Goal: Task Accomplishment & Management: Use online tool/utility

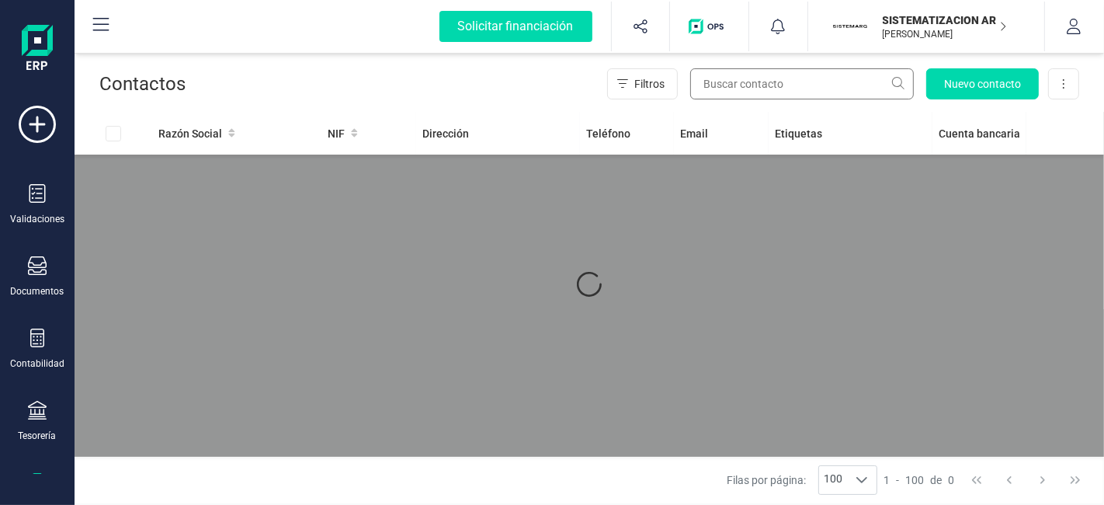
scroll to position [93, 0]
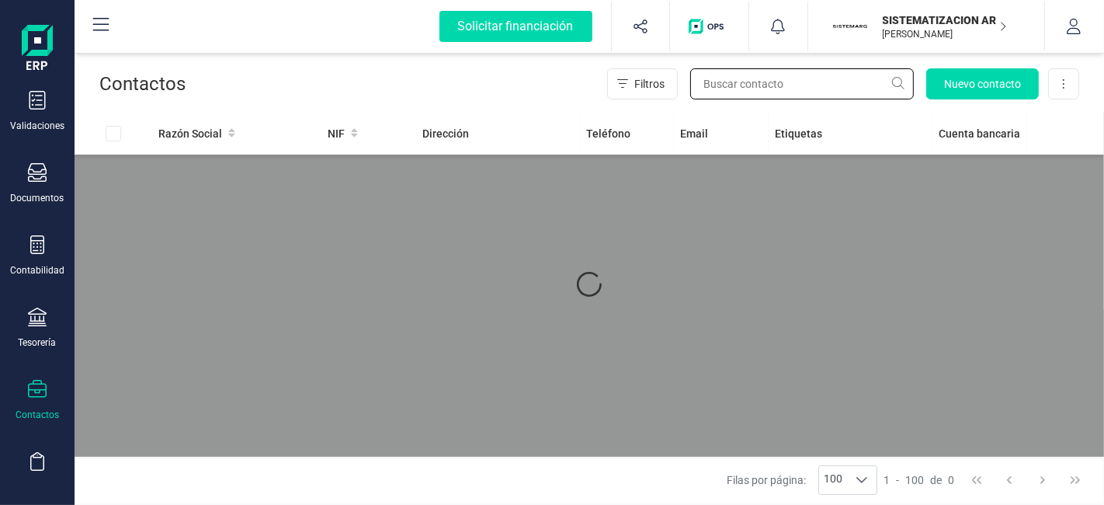
click at [731, 82] on input "text" at bounding box center [802, 83] width 224 height 31
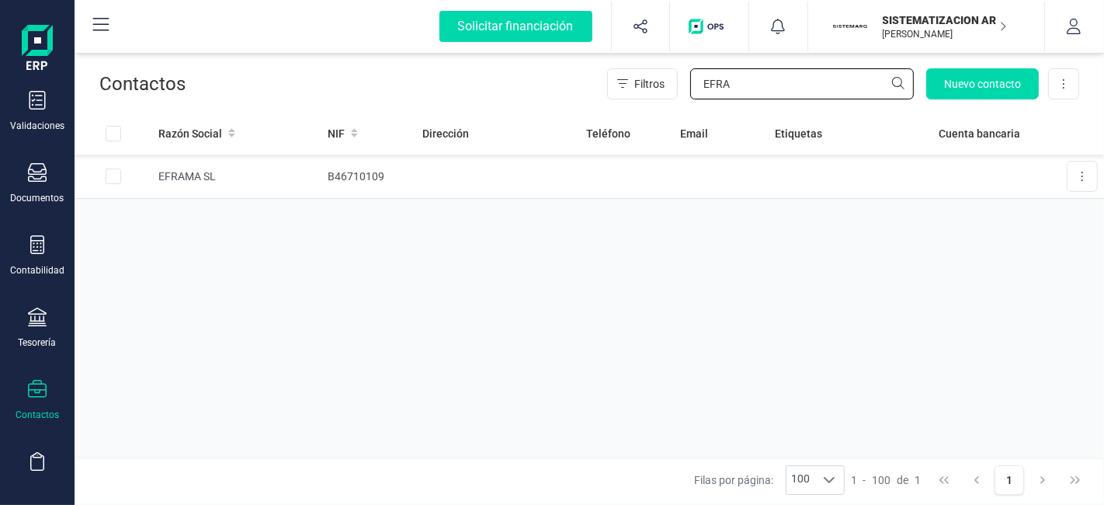
type input "EFRA"
click at [287, 176] on td "EFRAMA SL" at bounding box center [236, 176] width 169 height 44
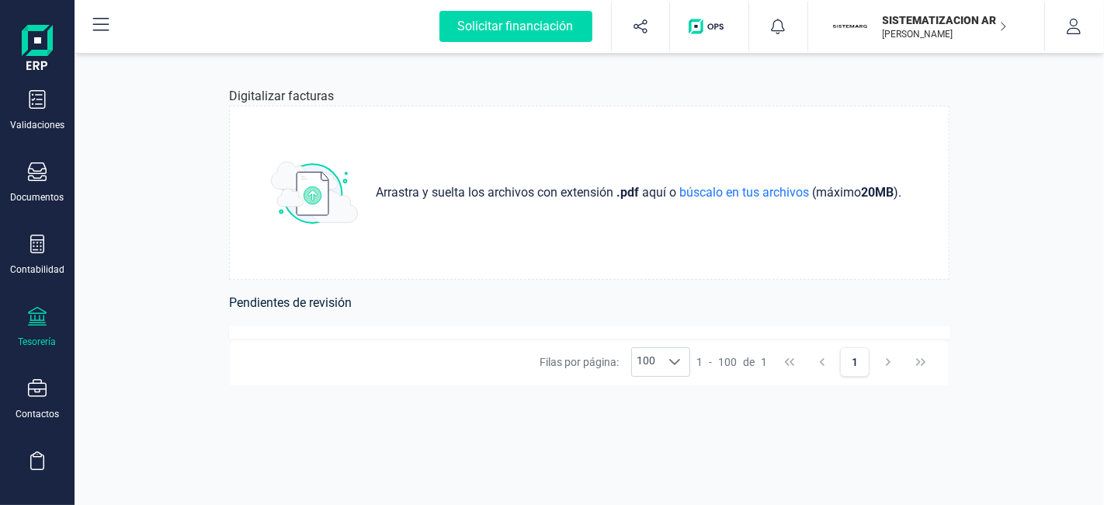
scroll to position [99, 0]
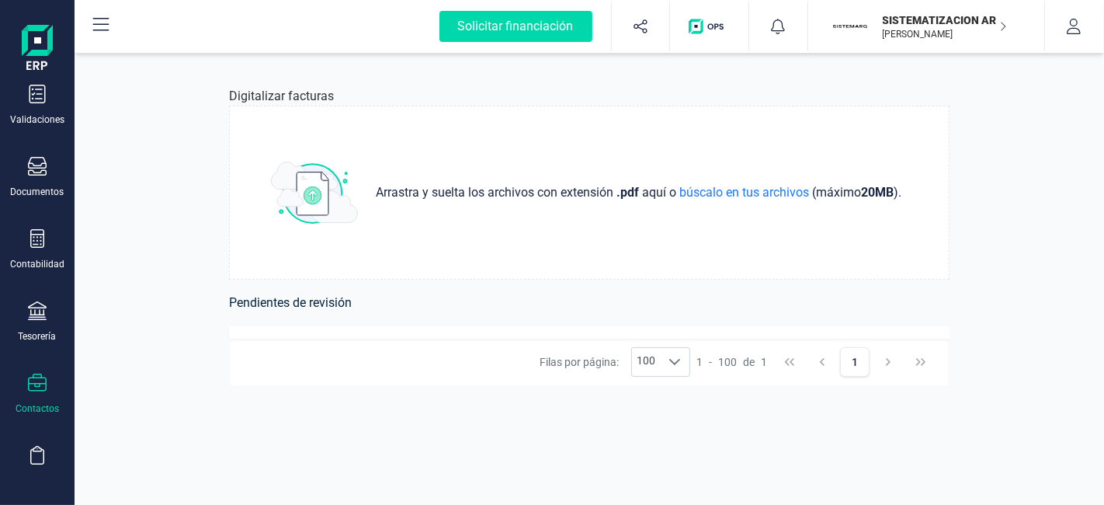
click at [40, 394] on div "Contactos" at bounding box center [37, 393] width 62 height 41
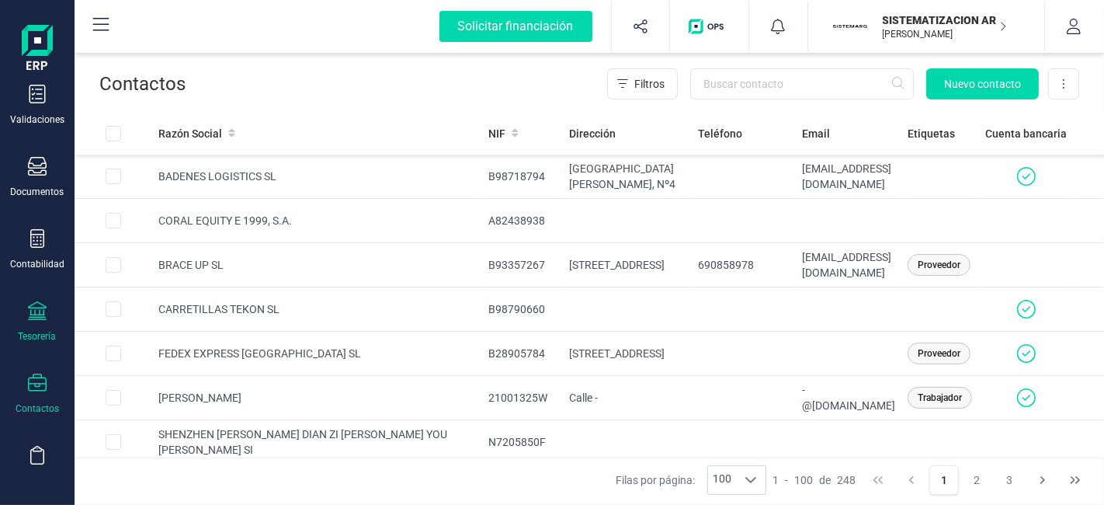
click at [24, 316] on div "Tesorería" at bounding box center [37, 321] width 62 height 41
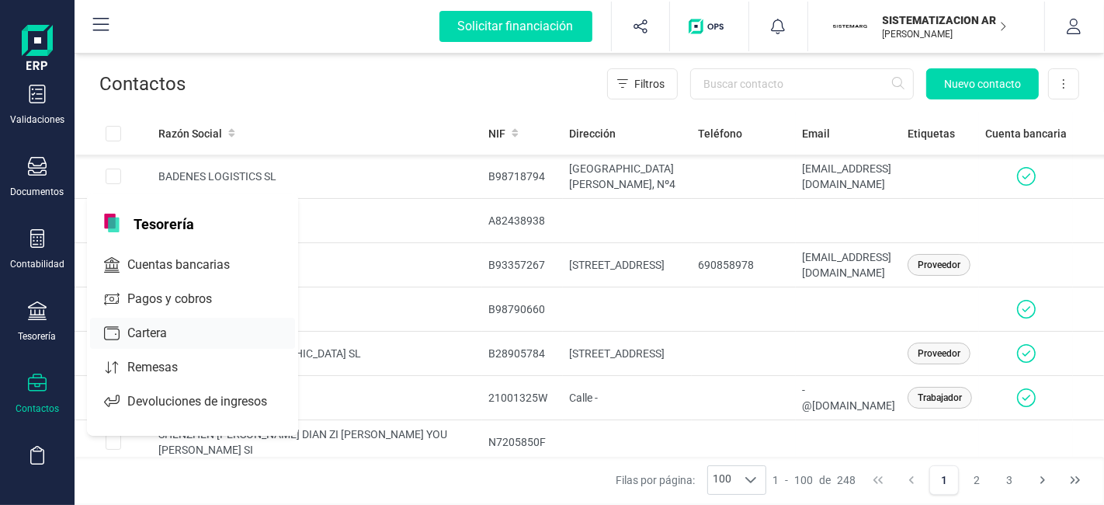
click at [149, 340] on div "Cartera" at bounding box center [192, 333] width 205 height 31
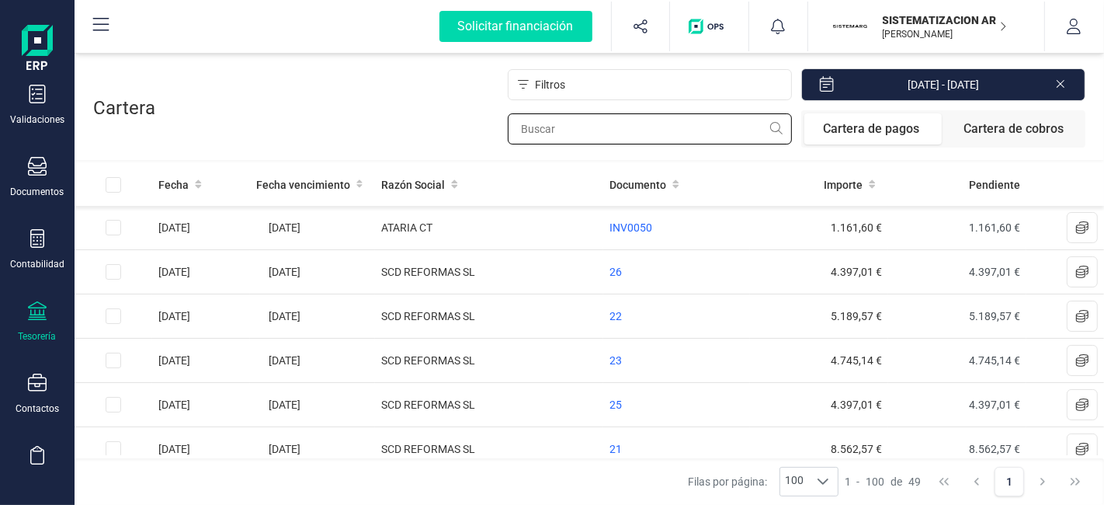
click at [599, 138] on input "text" at bounding box center [650, 128] width 284 height 31
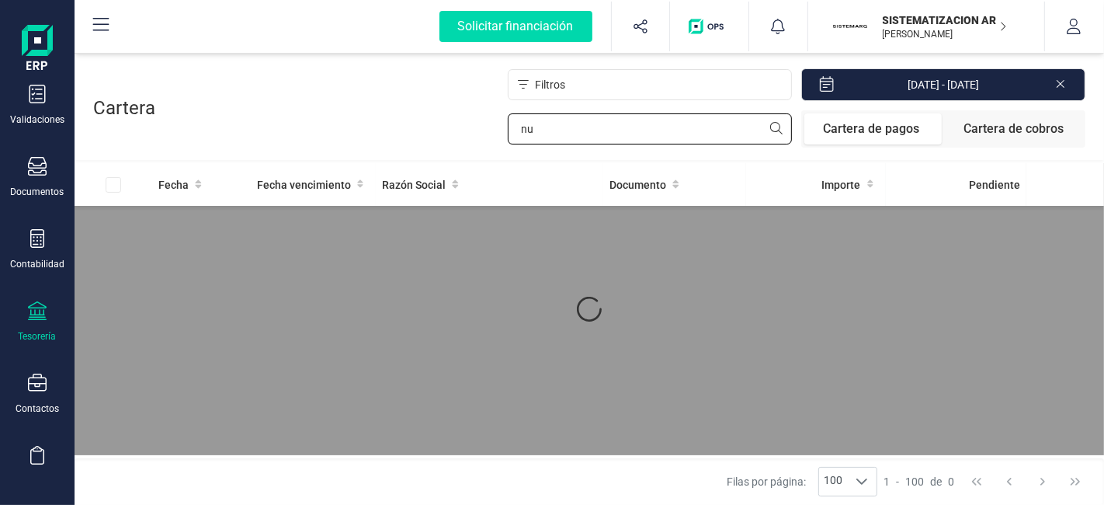
type input "n"
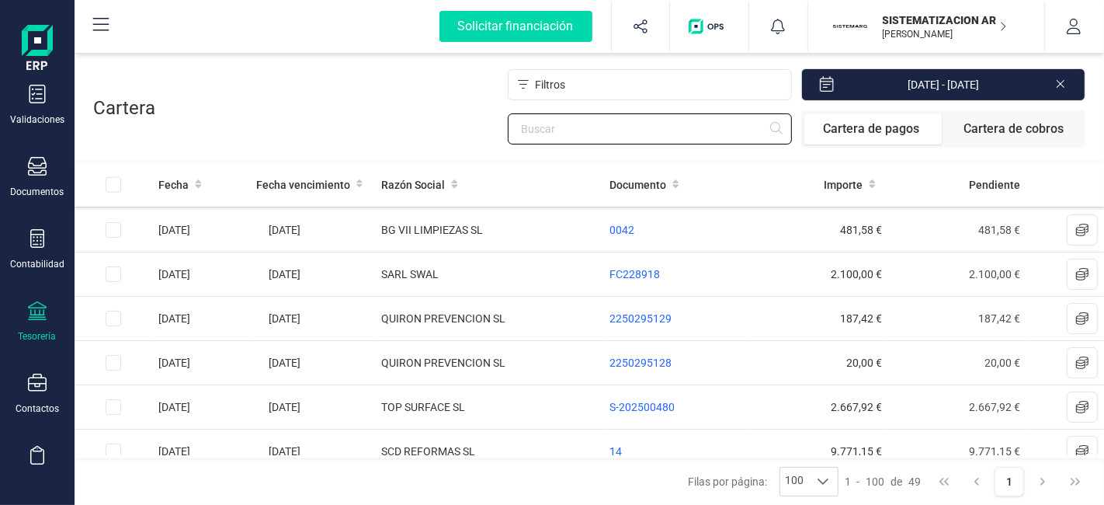
scroll to position [1673, 0]
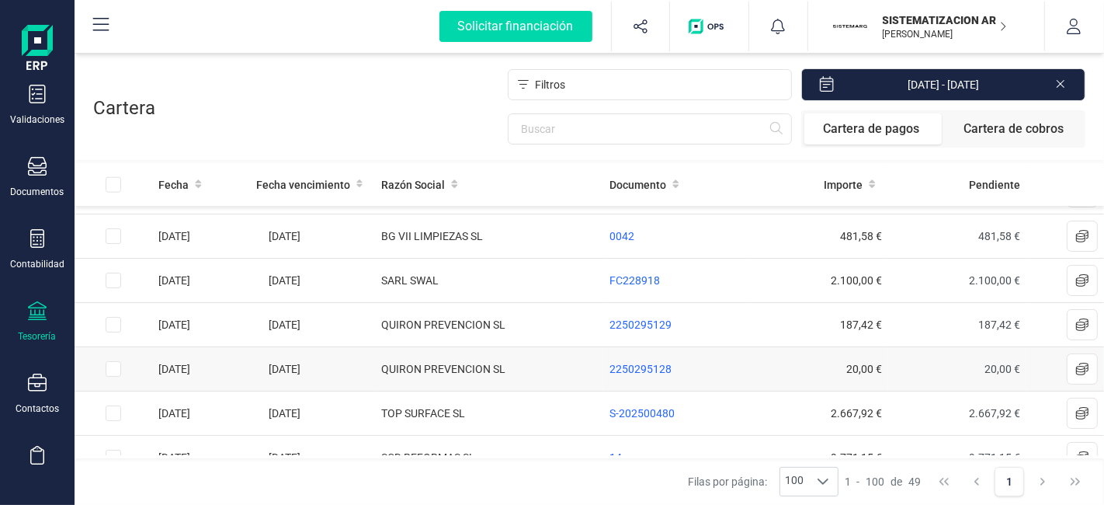
click at [117, 361] on input "Row Selected af620008-c3c2-46e9-a516-710b986d4189" at bounding box center [114, 369] width 16 height 16
checkbox input "true"
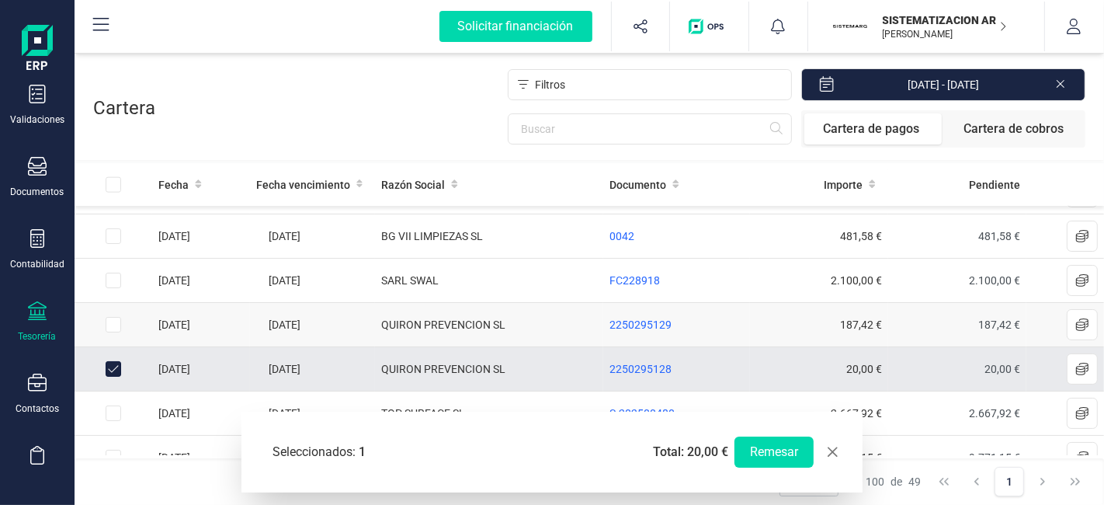
click at [120, 317] on div "Row Selected 8d94fc79-d1af-4595-a558-e5fa8c4030ee" at bounding box center [114, 325] width 16 height 16
click at [102, 309] on td at bounding box center [114, 325] width 78 height 44
click at [115, 318] on input "Row Selected 8d94fc79-d1af-4595-a558-e5fa8c4030ee" at bounding box center [114, 325] width 16 height 16
checkbox input "true"
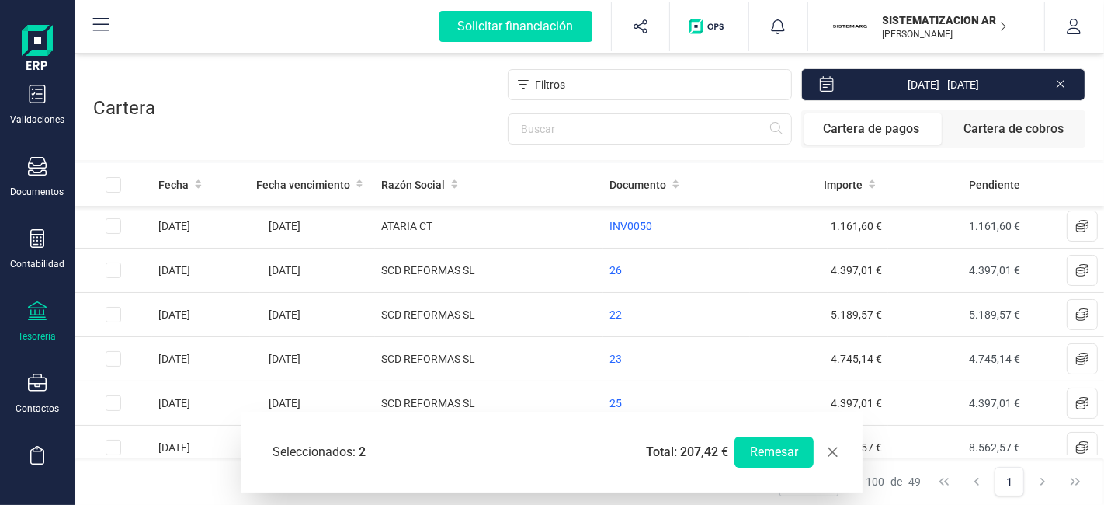
scroll to position [0, 0]
click at [44, 179] on div "Documentos" at bounding box center [37, 177] width 62 height 41
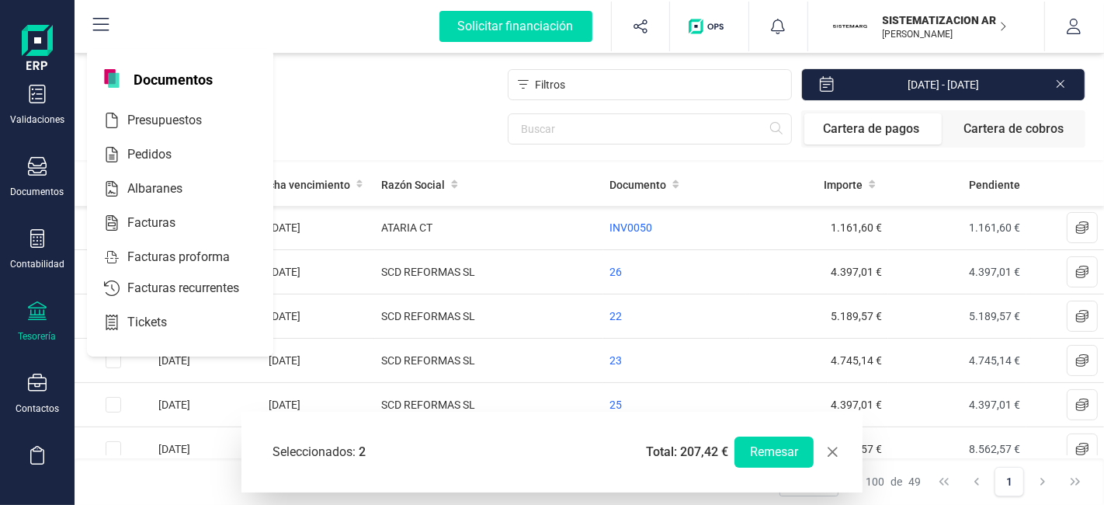
click at [397, 116] on div "Filtros 01/01/2025 - 26/09/2025 Cartera de pagos Cartera de cobros" at bounding box center [620, 107] width 930 height 79
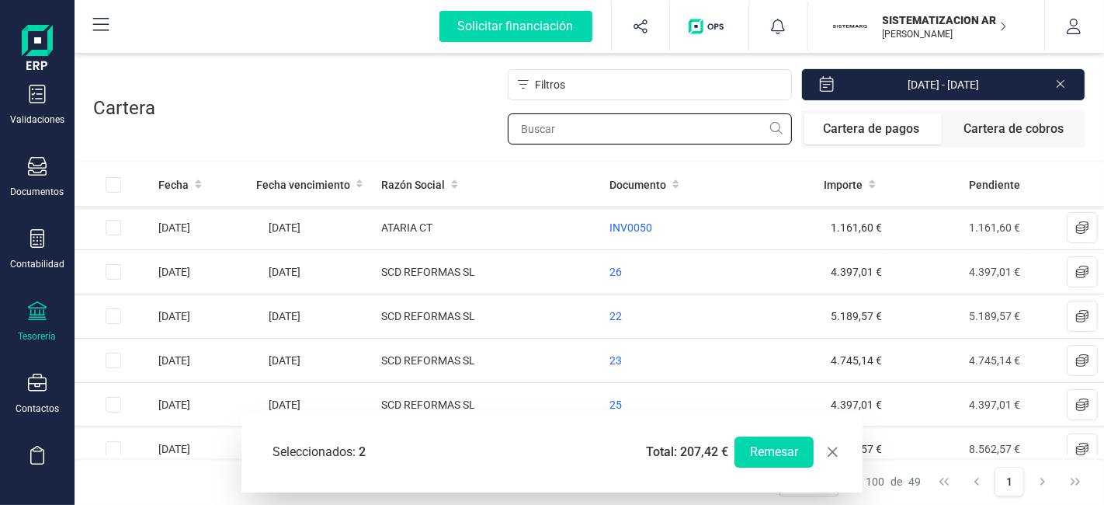
click at [601, 130] on input "text" at bounding box center [650, 128] width 284 height 31
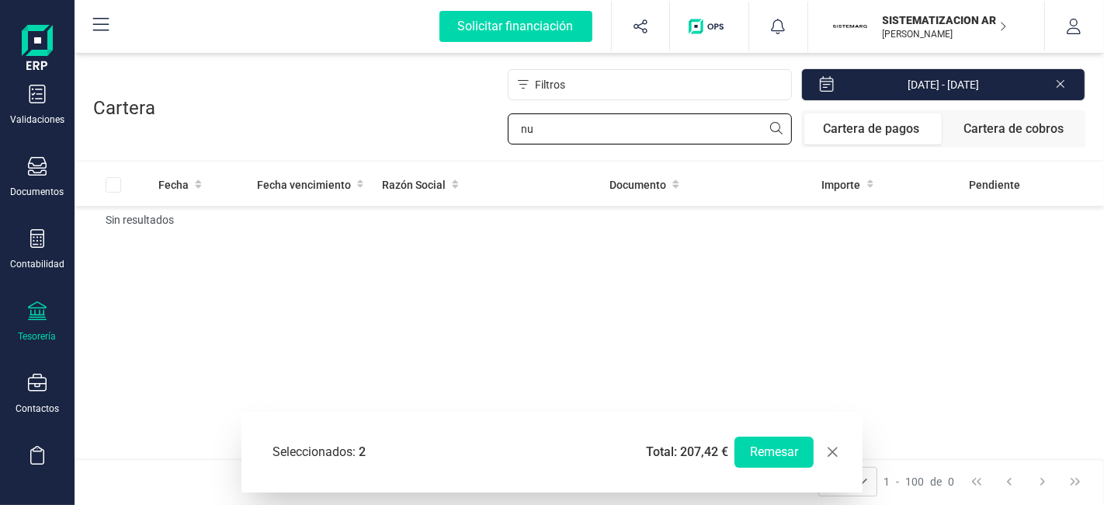
type input "n"
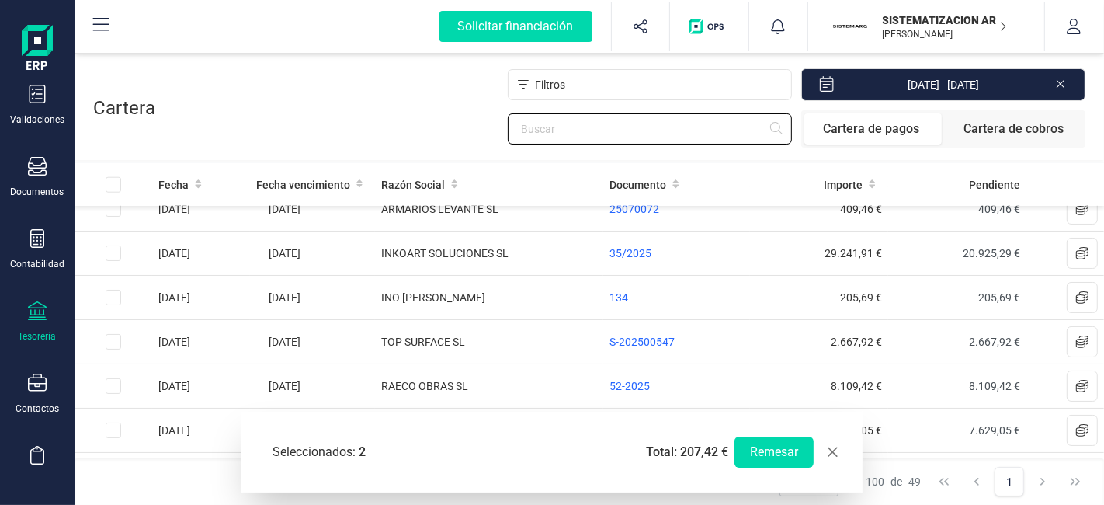
scroll to position [1385, 0]
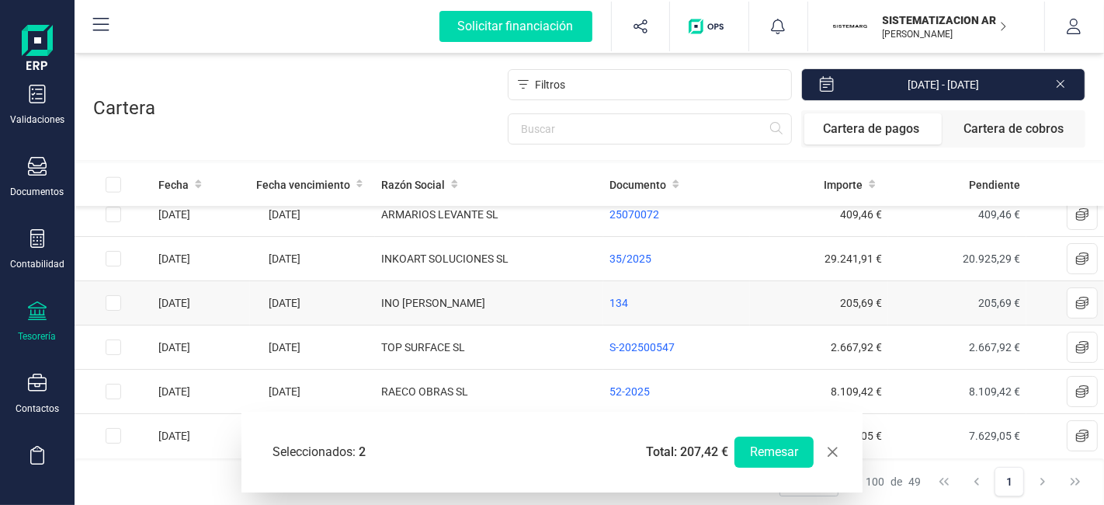
click at [112, 295] on input "Row Selected f1d88137-cdc8-4758-b108-1ba0908381b4" at bounding box center [114, 303] width 16 height 16
checkbox input "true"
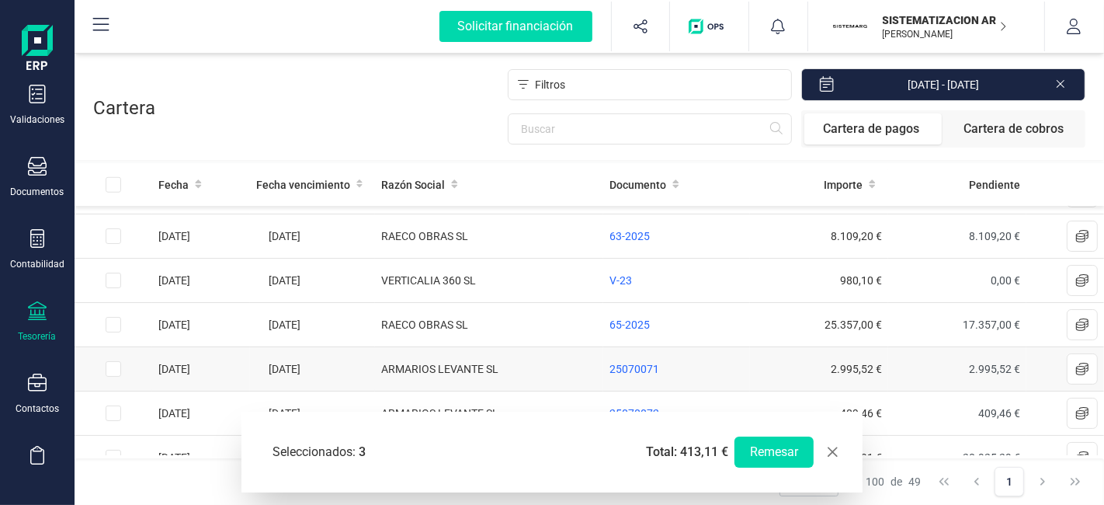
scroll to position [1186, 0]
drag, startPoint x: 445, startPoint y: 344, endPoint x: 326, endPoint y: 76, distance: 293.0
click at [326, 76] on div "Filtros 01/01/2025 - 26/09/2025 Cartera de pagos Cartera de cobros" at bounding box center [620, 107] width 930 height 79
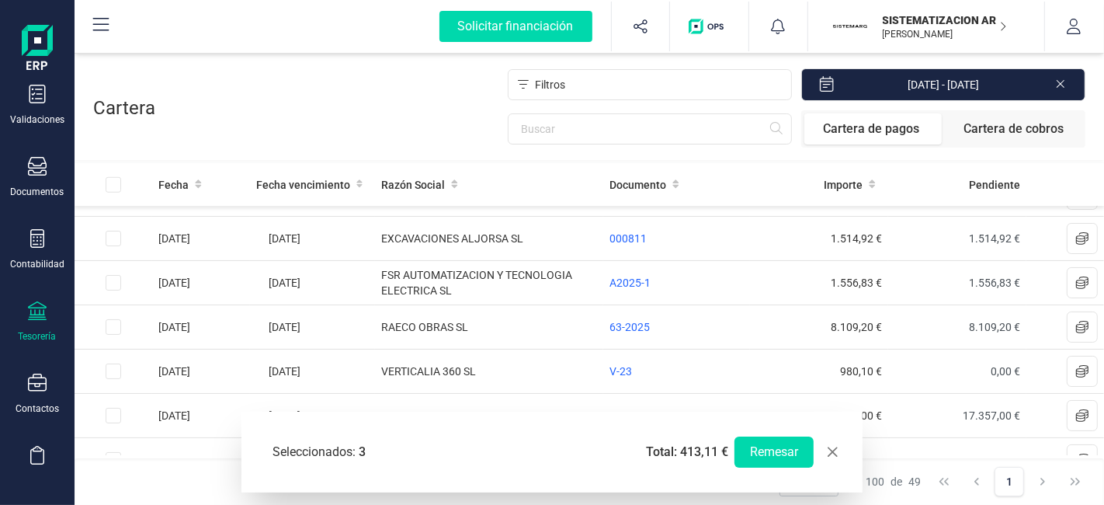
scroll to position [1090, 0]
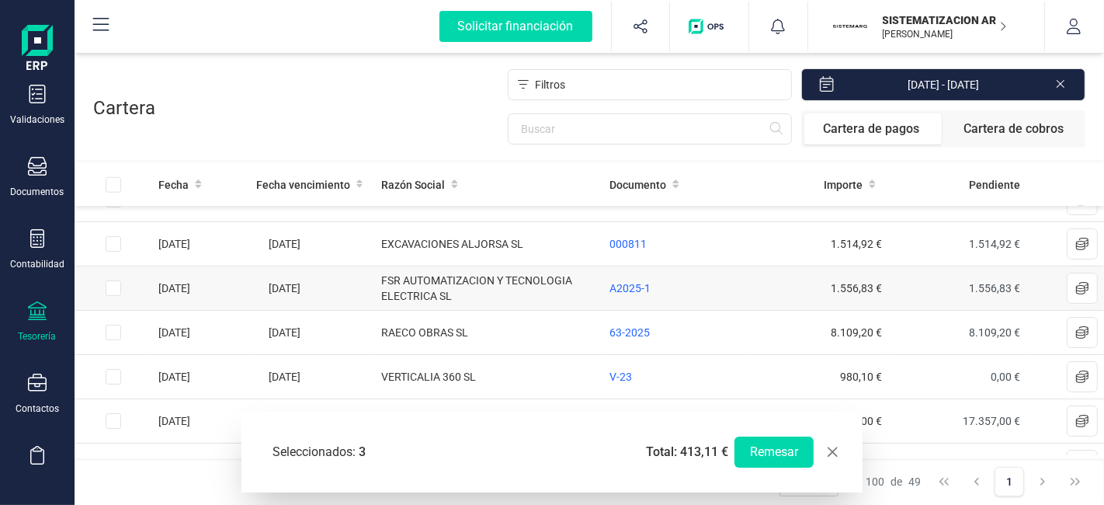
click at [113, 280] on input "Row Selected 8041bc89-f12d-4140-8e78-93a518f1bc0c" at bounding box center [114, 288] width 16 height 16
checkbox input "true"
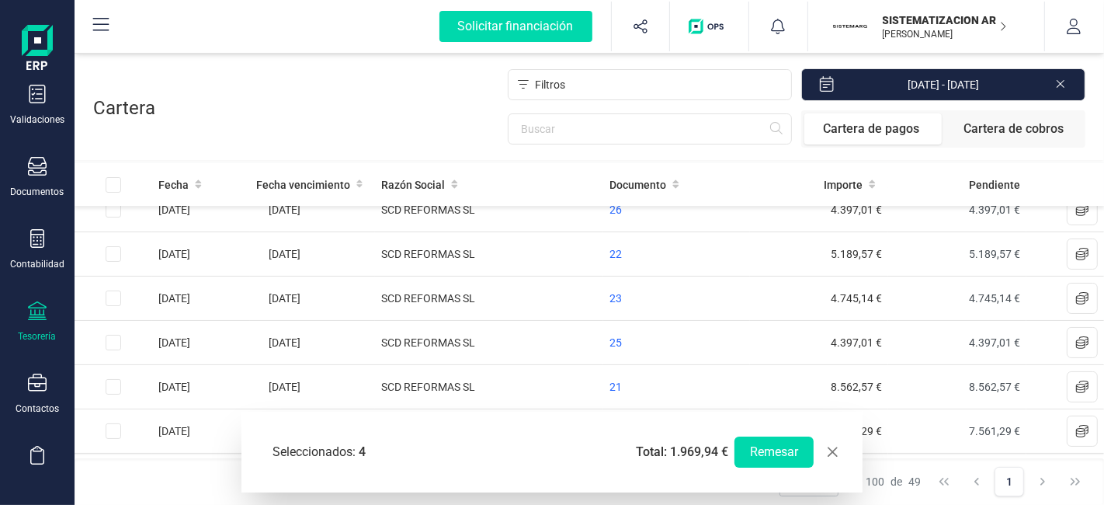
scroll to position [0, 0]
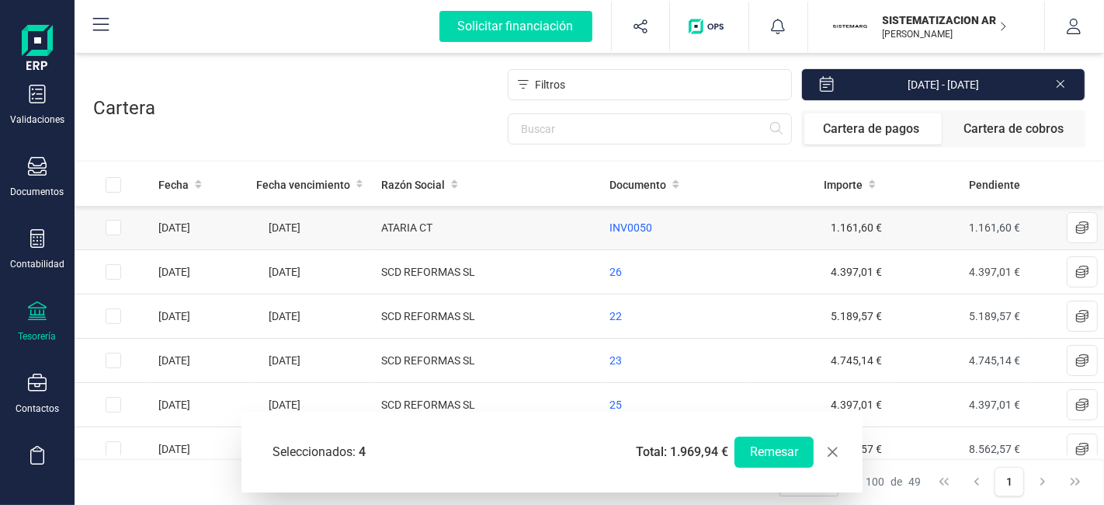
click at [116, 225] on input "Row Selected 7ed5f01f-d661-42bb-ab63-e23f76edd4f9" at bounding box center [114, 228] width 16 height 16
checkbox input "true"
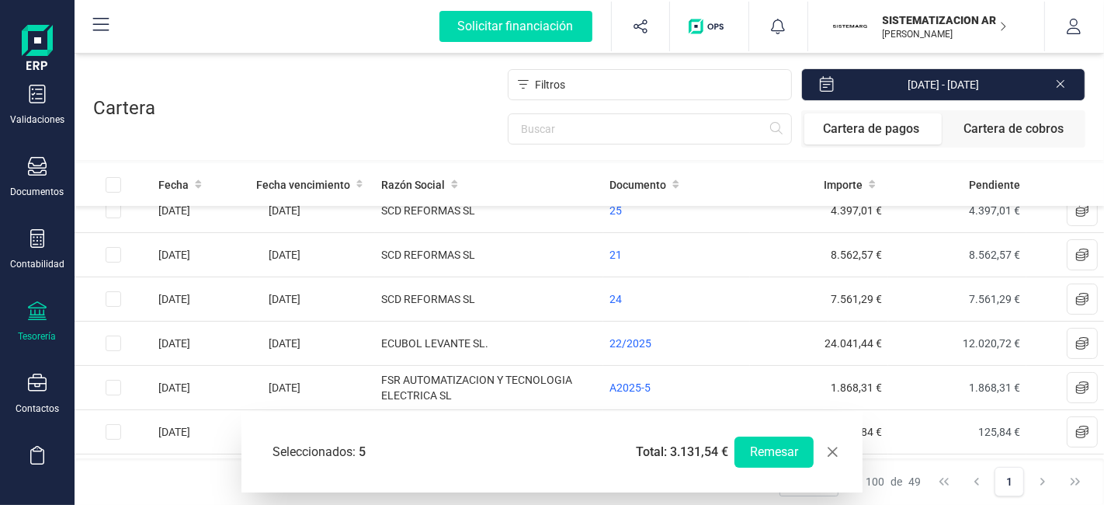
scroll to position [196, 0]
click at [594, 130] on input "text" at bounding box center [650, 128] width 284 height 31
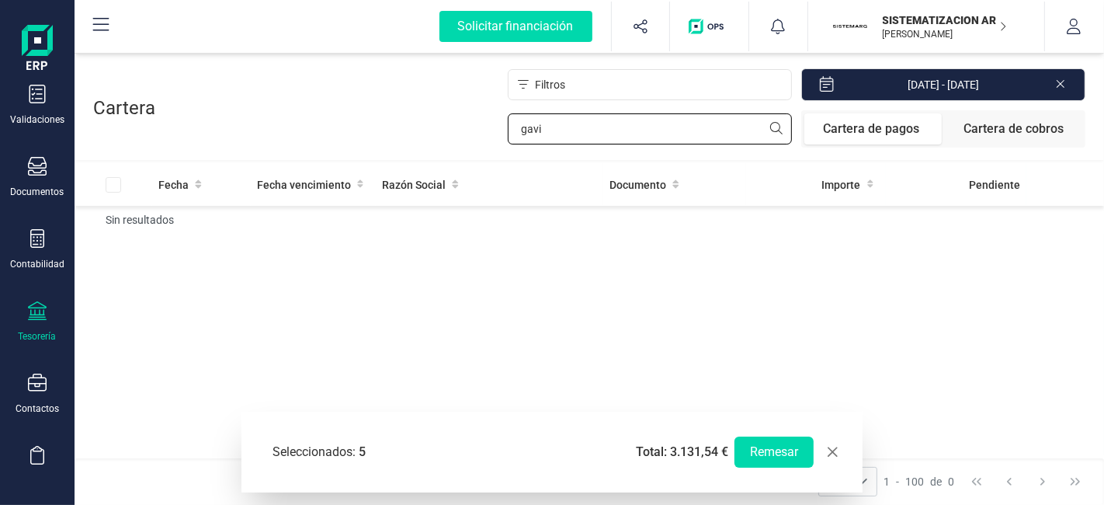
scroll to position [0, 0]
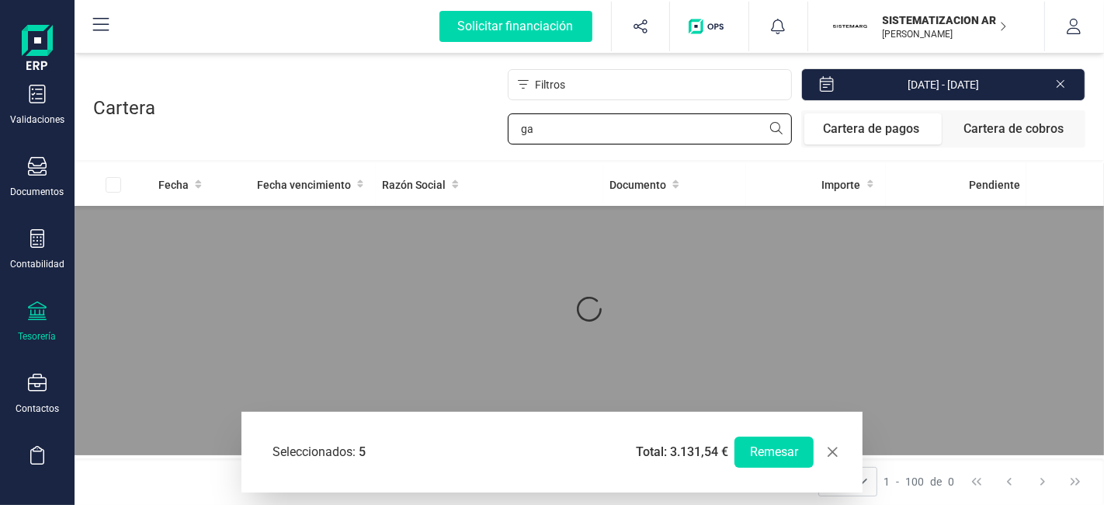
type input "g"
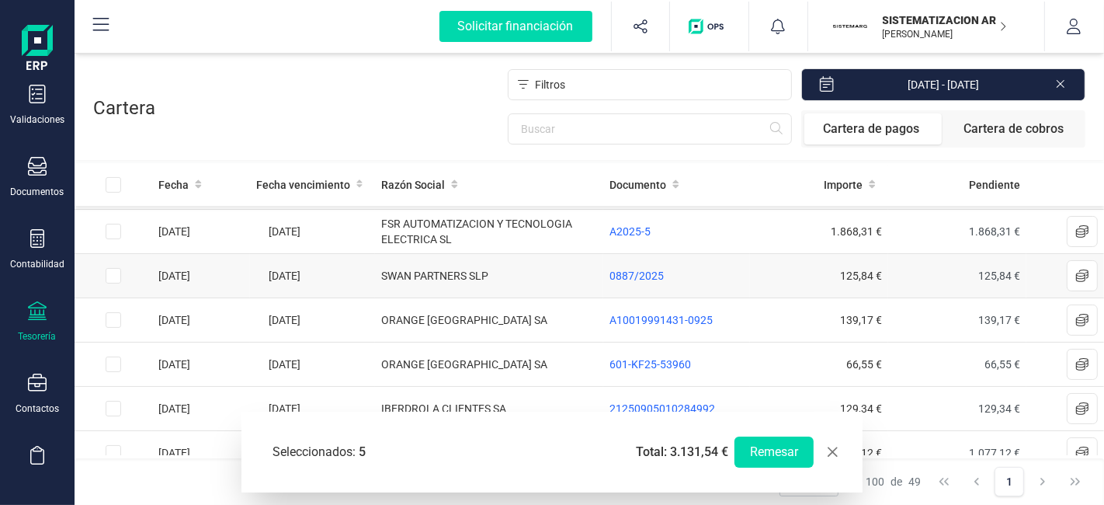
scroll to position [351, 0]
click at [457, 434] on div "Seleccionados: 5 Total: 3.131,54 €" at bounding box center [500, 451] width 468 height 43
click at [405, 460] on div "Seleccionados: 5 Total: 3.131,54 €" at bounding box center [500, 452] width 456 height 19
click at [630, 451] on div "Seleccionados: 5 Total: 3.131,54 €" at bounding box center [500, 452] width 456 height 19
click at [651, 447] on span "Total: 3.131,54 €" at bounding box center [682, 452] width 92 height 19
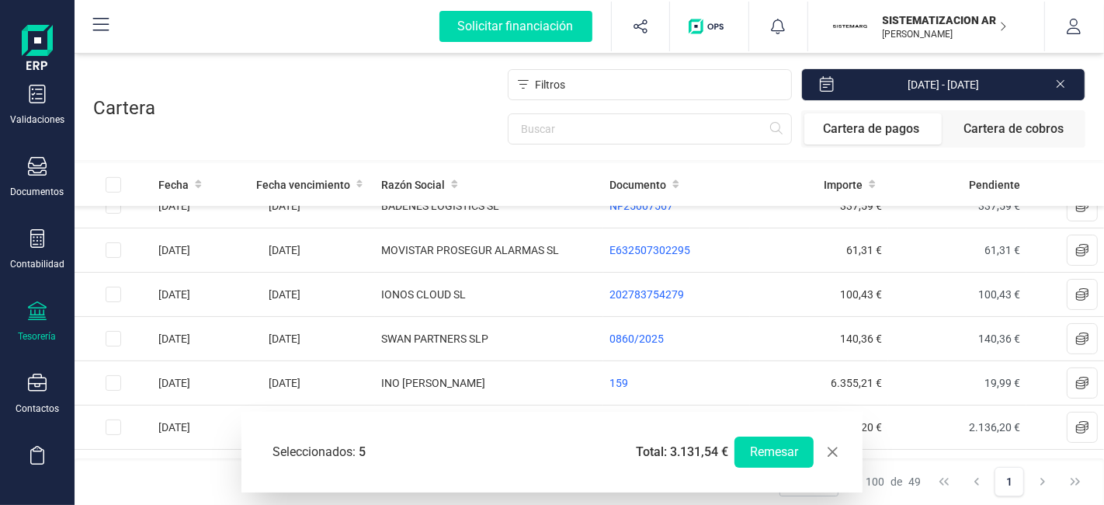
scroll to position [772, 0]
click at [113, 335] on input "Row Selected 02655b02-ecb8-4f82-a563-7e728c2669c6" at bounding box center [114, 340] width 16 height 16
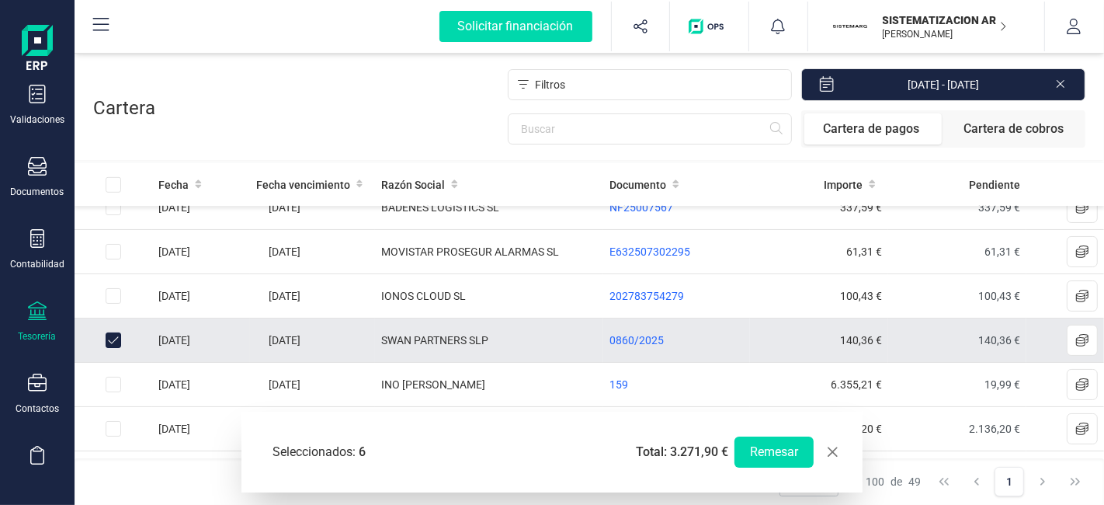
click at [115, 332] on input "Row Unselected 02655b02-ecb8-4f82-a563-7e728c2669c6" at bounding box center [114, 340] width 16 height 16
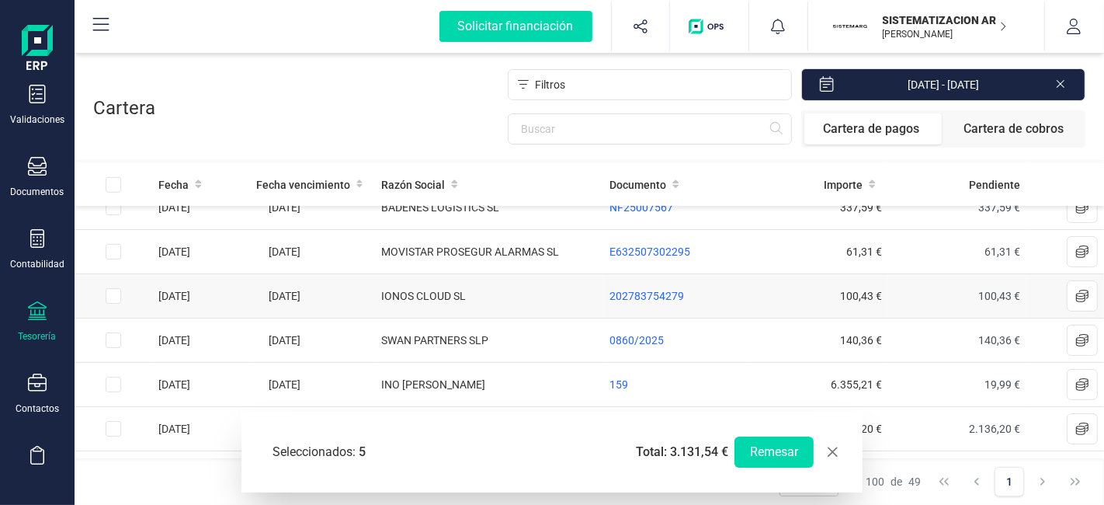
click at [116, 335] on input "Row Selected 02655b02-ecb8-4f82-a563-7e728c2669c6" at bounding box center [114, 340] width 16 height 16
checkbox input "true"
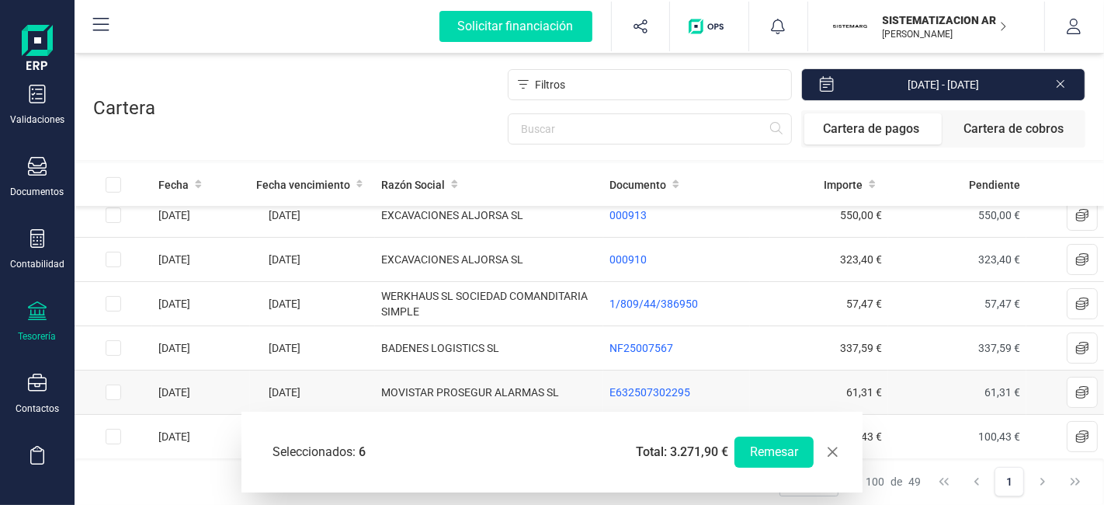
scroll to position [617, 0]
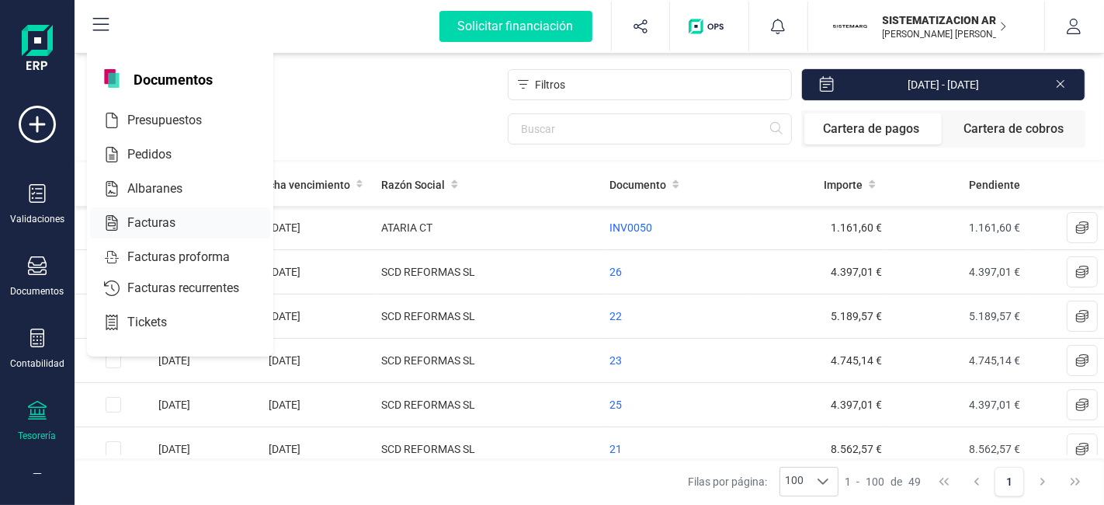
click at [162, 220] on span "Facturas" at bounding box center [162, 222] width 82 height 19
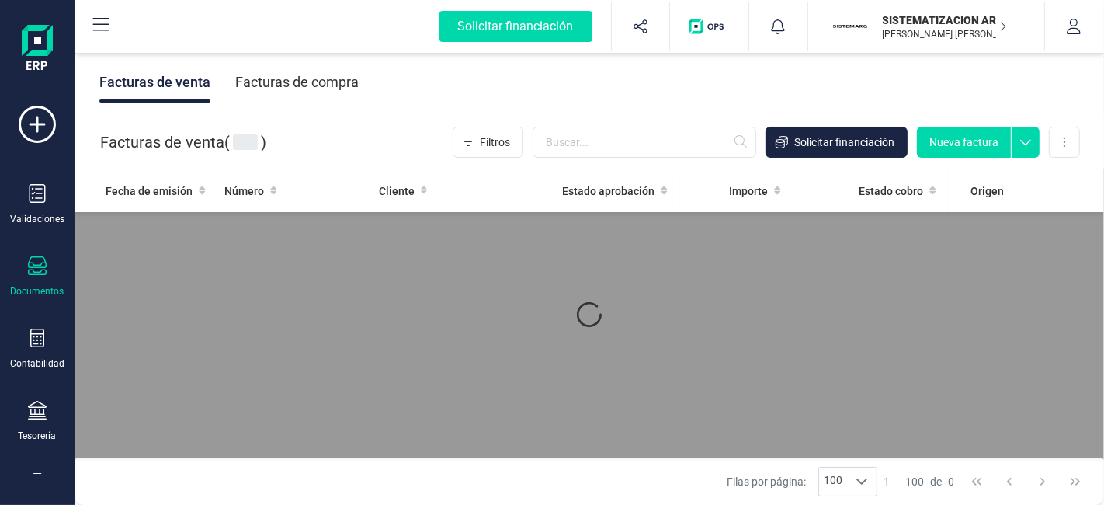
click at [299, 78] on div "Facturas de compra" at bounding box center [296, 82] width 123 height 40
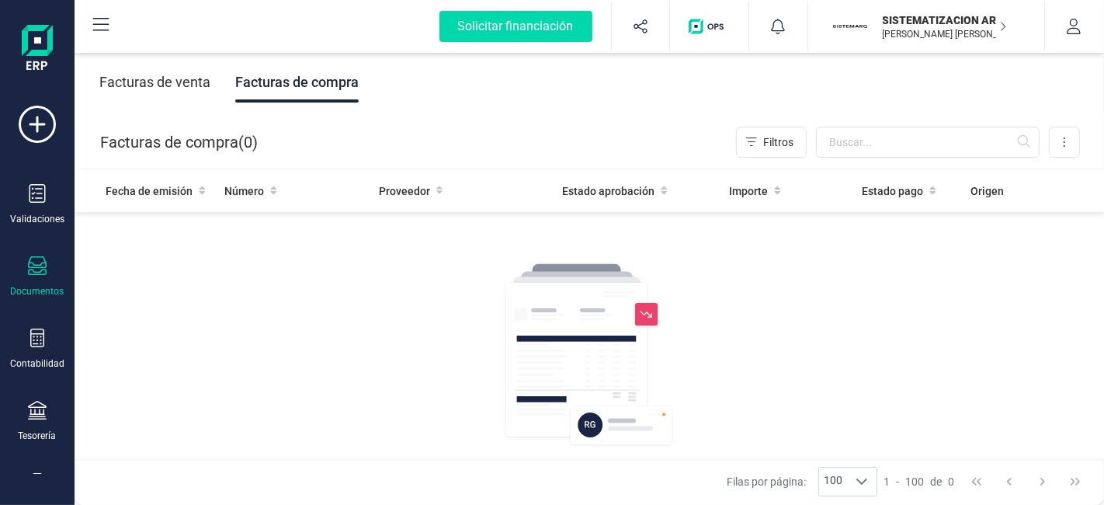
click at [300, 82] on div "Facturas de compra" at bounding box center [296, 82] width 123 height 40
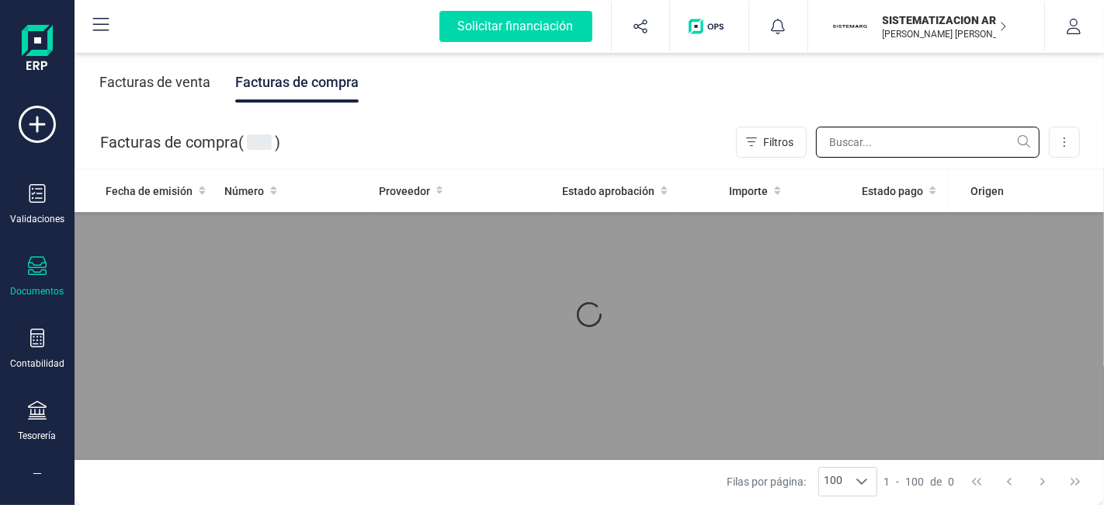
click at [856, 138] on input "text" at bounding box center [928, 142] width 224 height 31
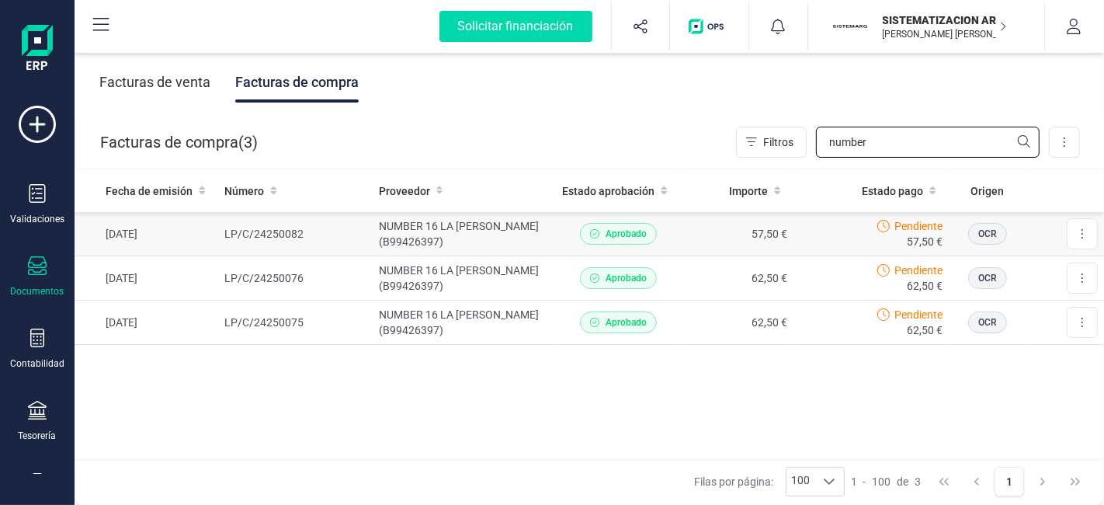
type input "number"
click at [452, 231] on td "NUMBER 16 LA PAZ SL (B99426397)" at bounding box center [465, 234] width 184 height 44
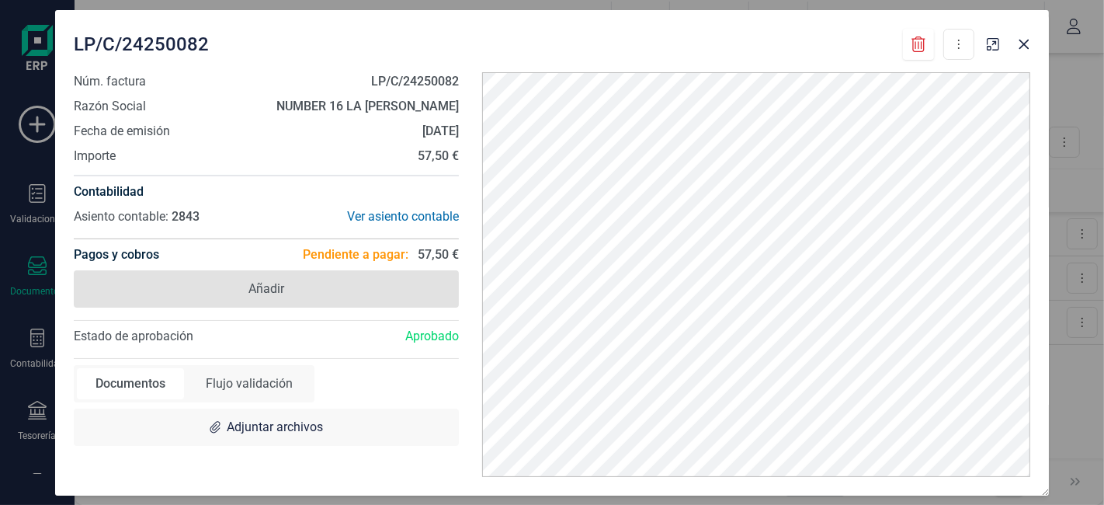
click at [324, 293] on span "Añadir" at bounding box center [266, 288] width 385 height 37
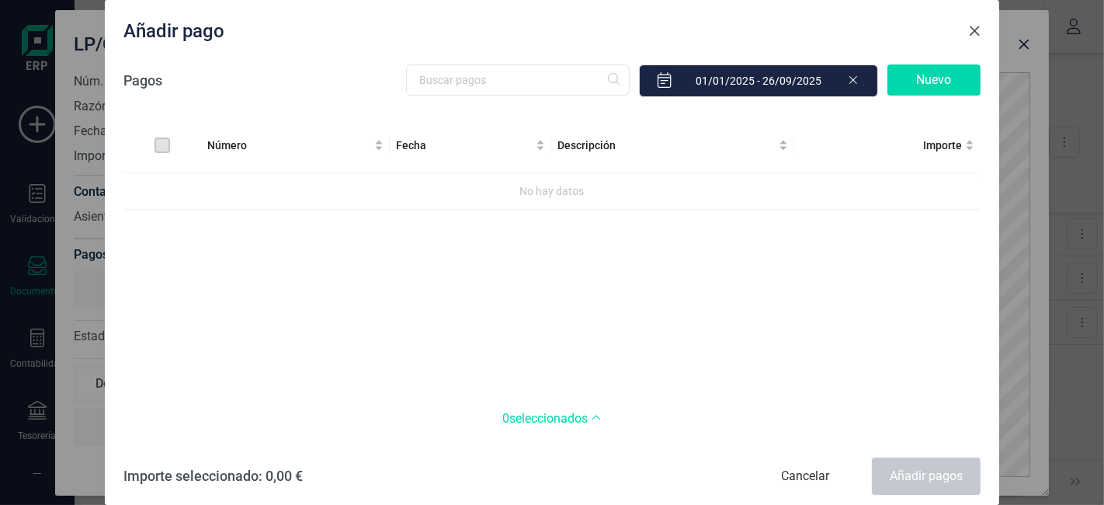
click at [965, 34] on button "Close" at bounding box center [974, 31] width 25 height 25
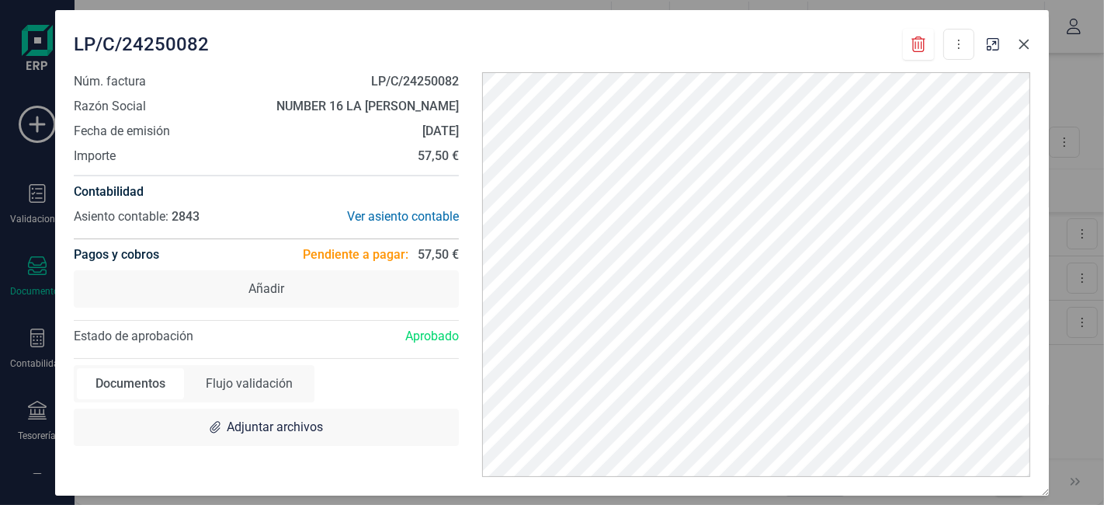
click at [1026, 48] on icon "Close" at bounding box center [1024, 44] width 12 height 12
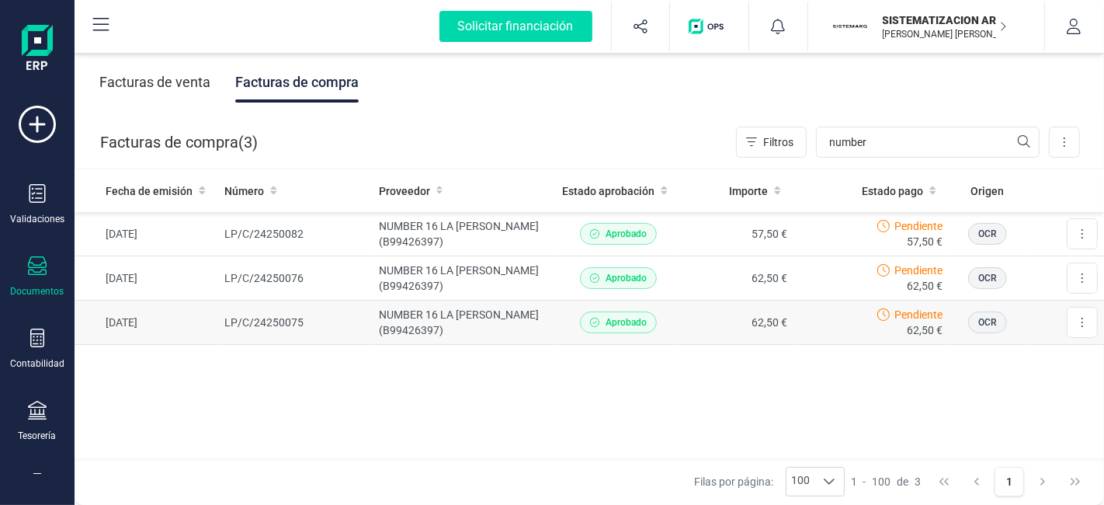
click at [553, 321] on td "NUMBER 16 LA PAZ SL (B99426397)" at bounding box center [465, 322] width 184 height 44
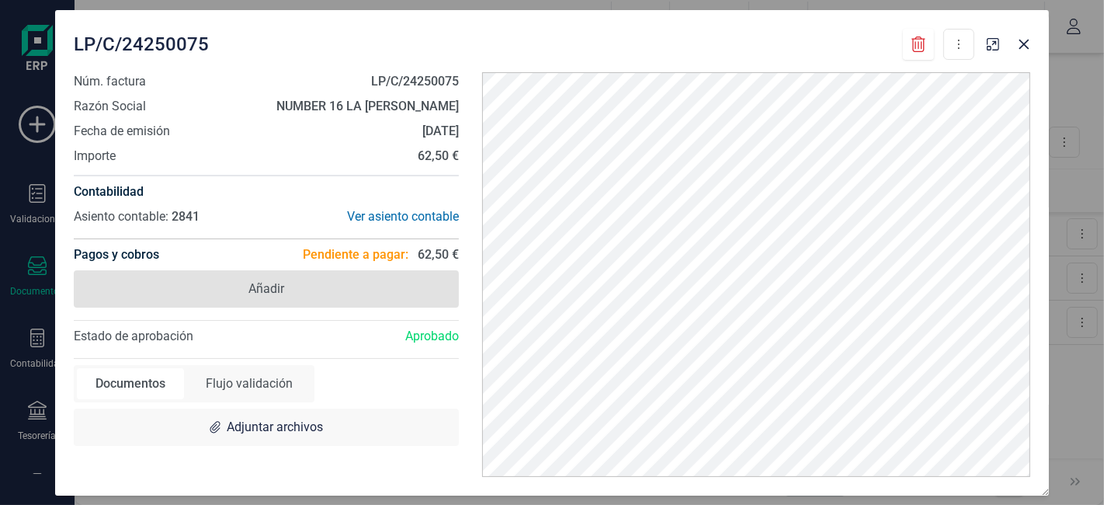
click at [399, 272] on span "Añadir" at bounding box center [266, 288] width 385 height 37
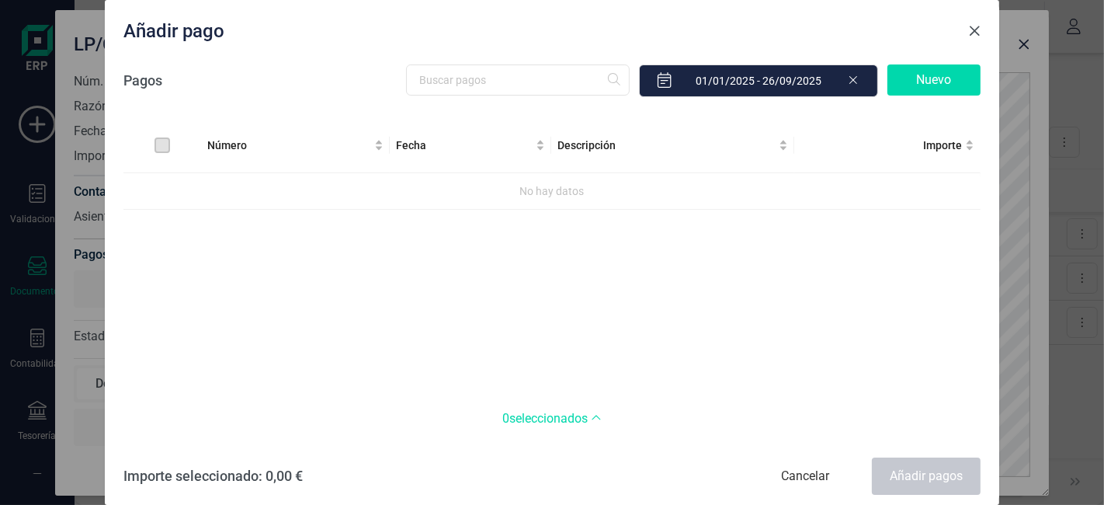
click at [965, 33] on button "Close" at bounding box center [974, 31] width 25 height 25
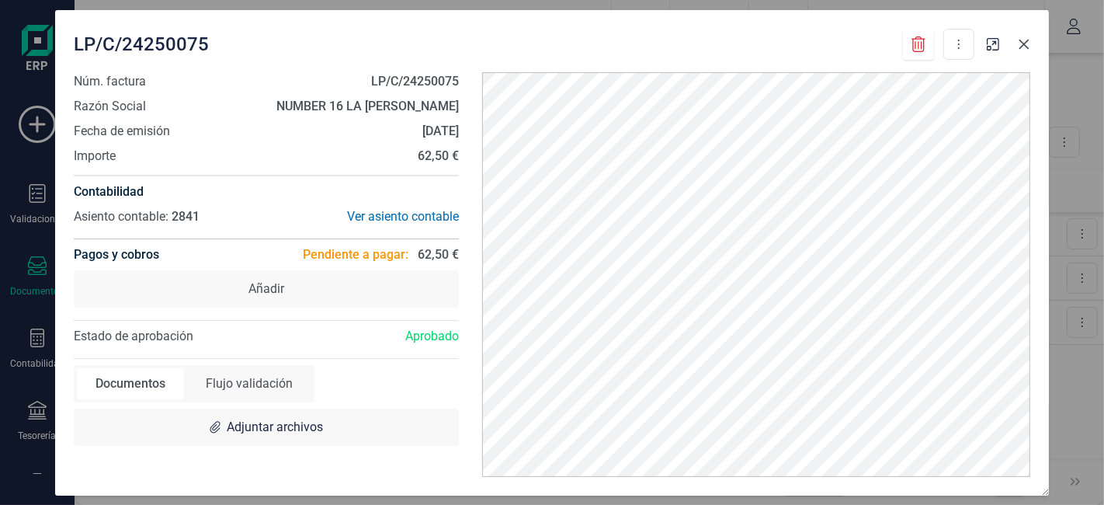
click at [1029, 52] on button "Close" at bounding box center [1024, 44] width 25 height 25
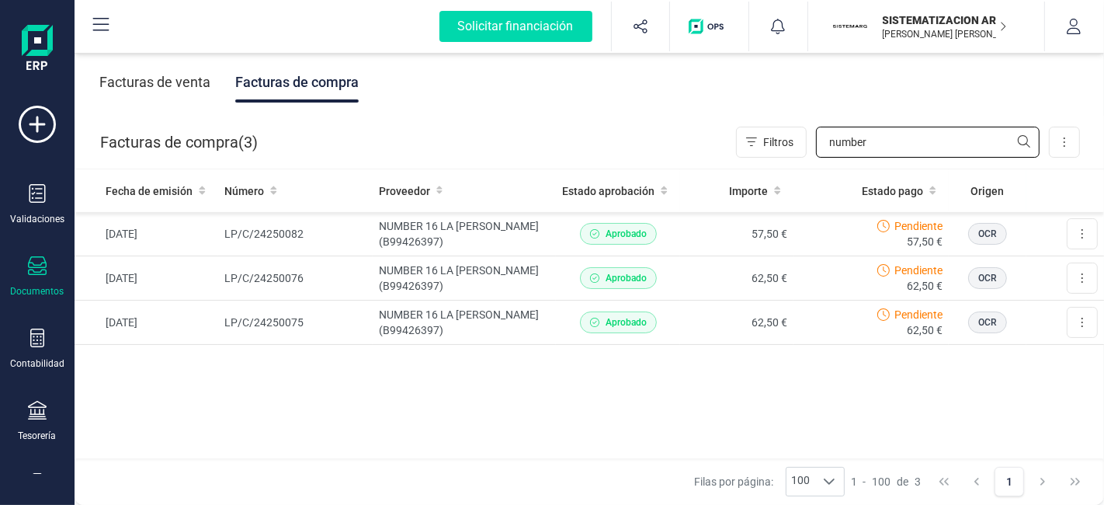
drag, startPoint x: 877, startPoint y: 147, endPoint x: 827, endPoint y: 156, distance: 51.3
click at [827, 156] on input "number" at bounding box center [928, 142] width 224 height 31
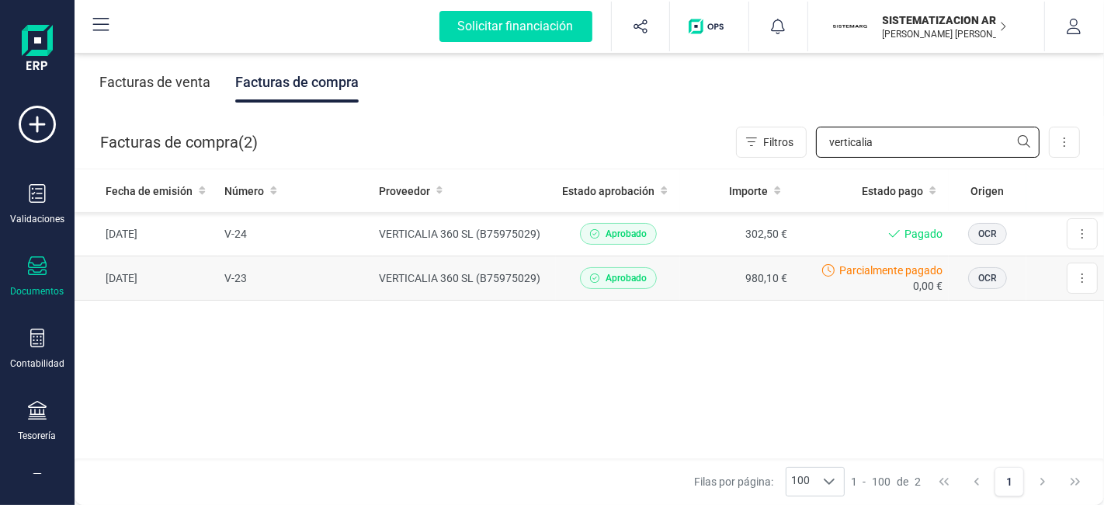
type input "verticalia"
click at [707, 272] on td "980,10 €" at bounding box center [736, 278] width 113 height 44
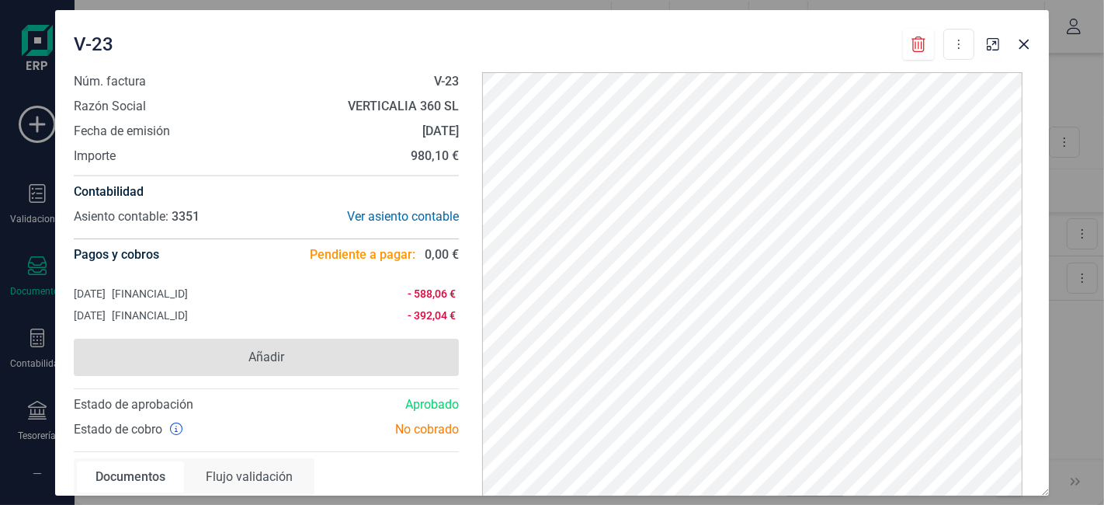
click at [277, 363] on span "Añadir" at bounding box center [266, 357] width 36 height 19
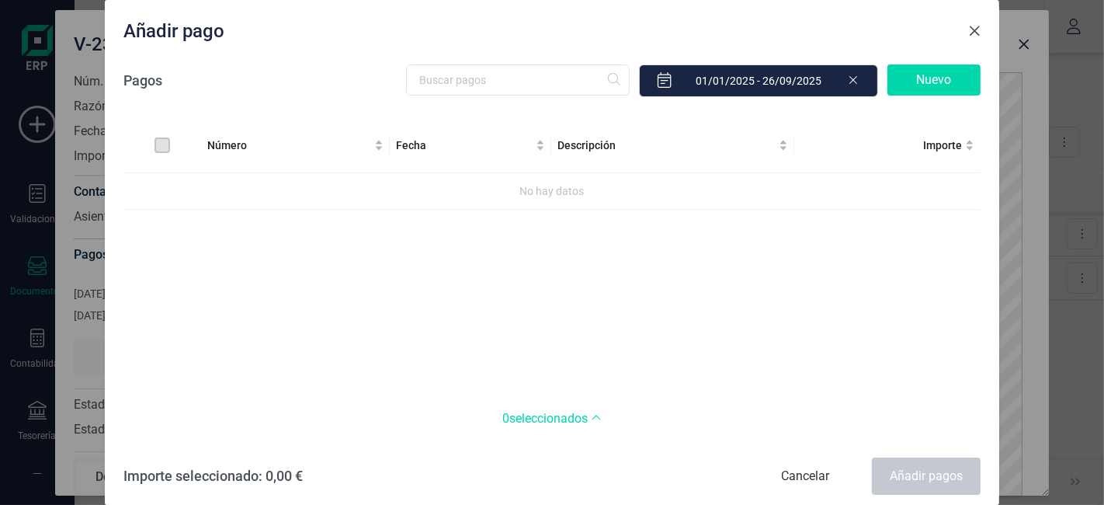
click at [976, 31] on span "Close" at bounding box center [974, 31] width 12 height 12
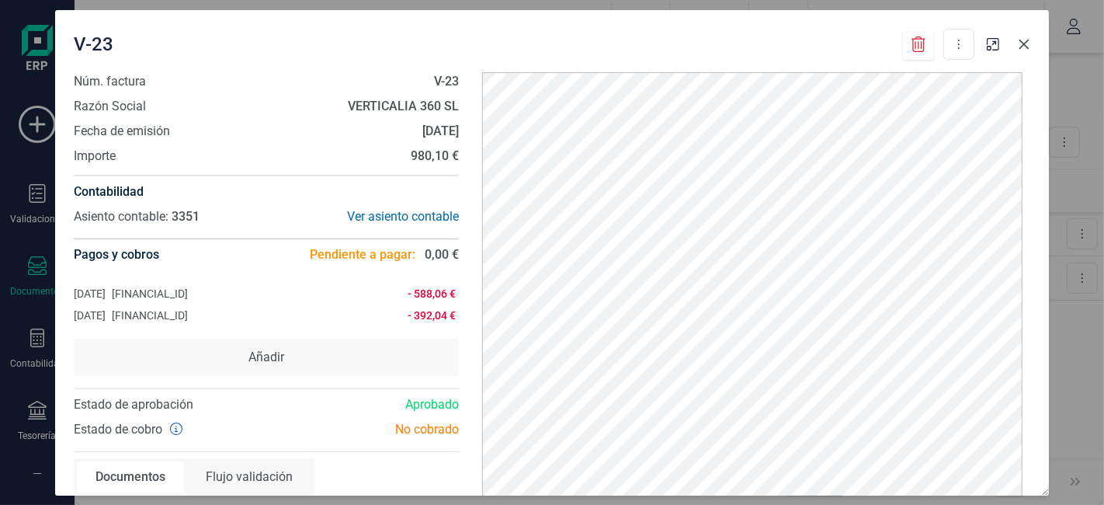
click at [1022, 51] on button "Close" at bounding box center [1024, 44] width 25 height 25
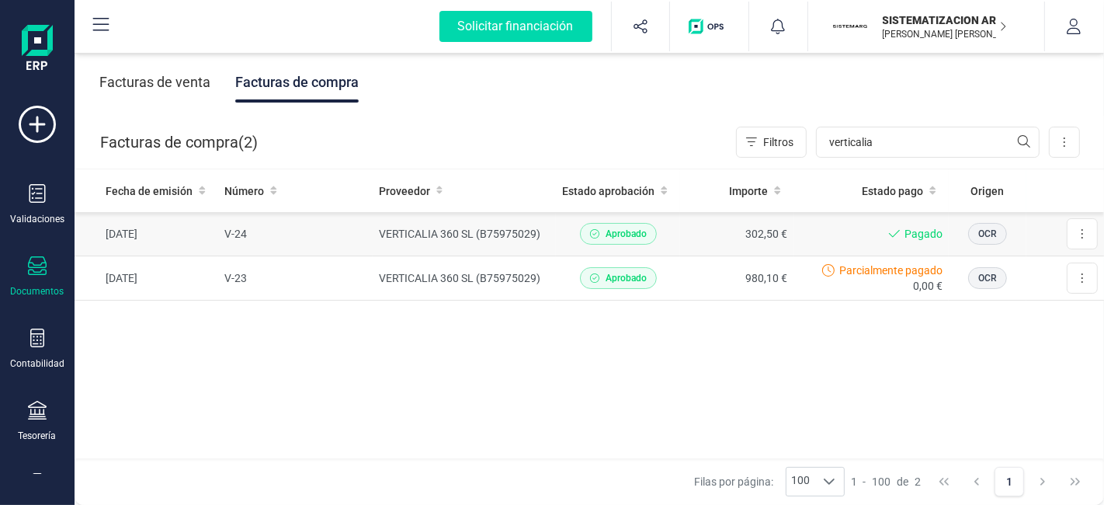
click at [818, 227] on div "Pagado" at bounding box center [871, 234] width 143 height 16
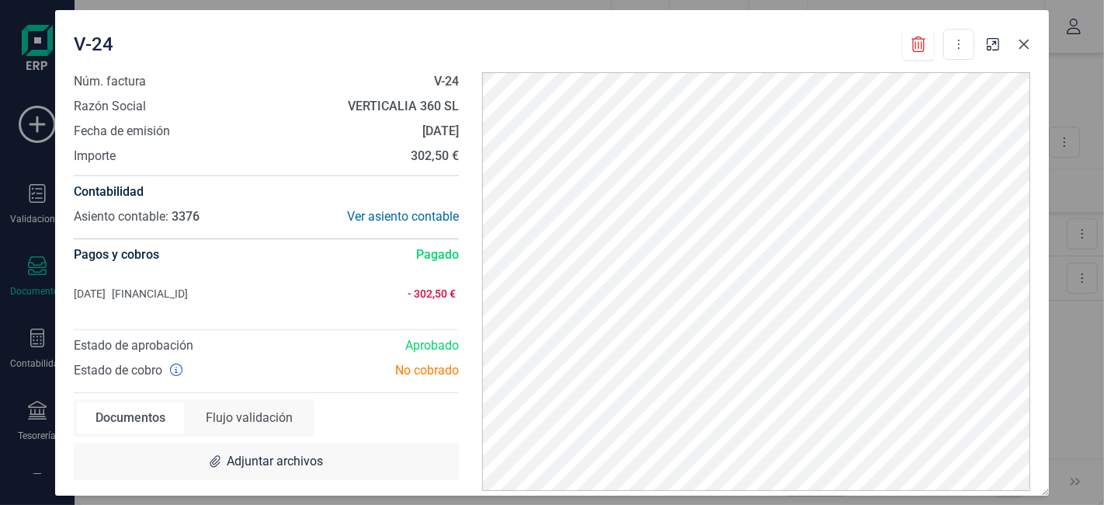
click at [1026, 50] on icon "Close" at bounding box center [1024, 44] width 12 height 12
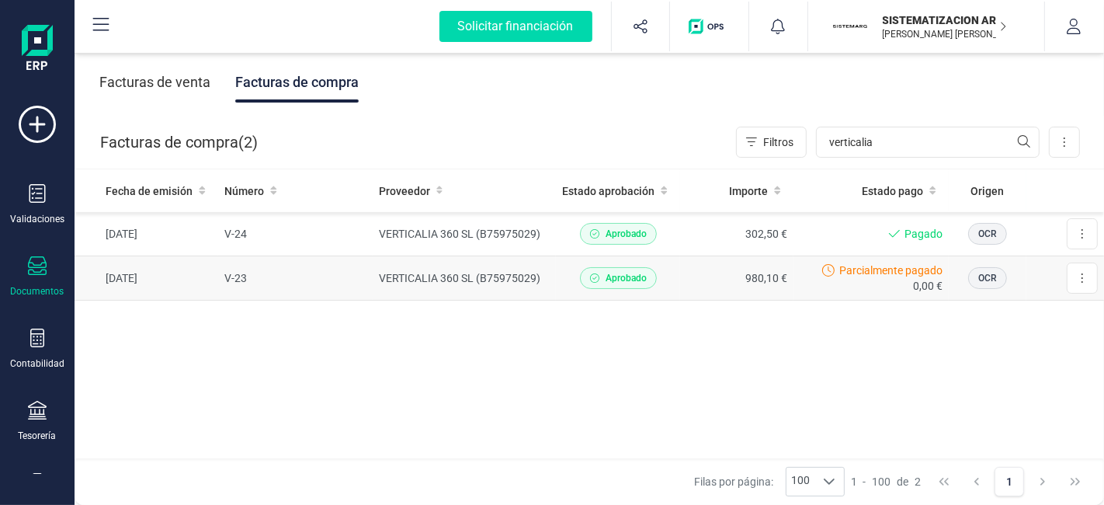
click at [805, 281] on div "Parcialmente pagado 0,00 €" at bounding box center [871, 277] width 143 height 31
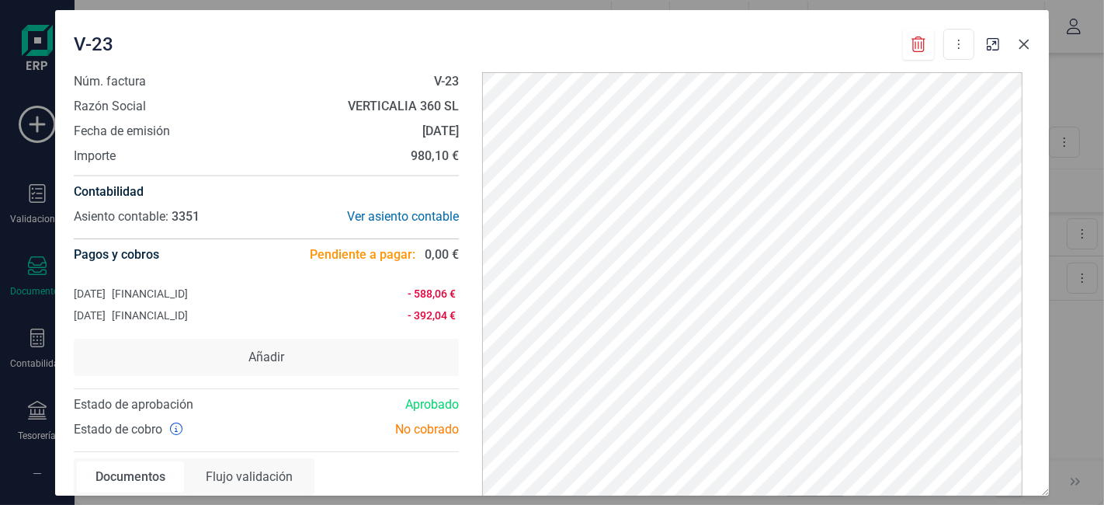
click at [1026, 41] on icon "Close" at bounding box center [1024, 44] width 10 height 10
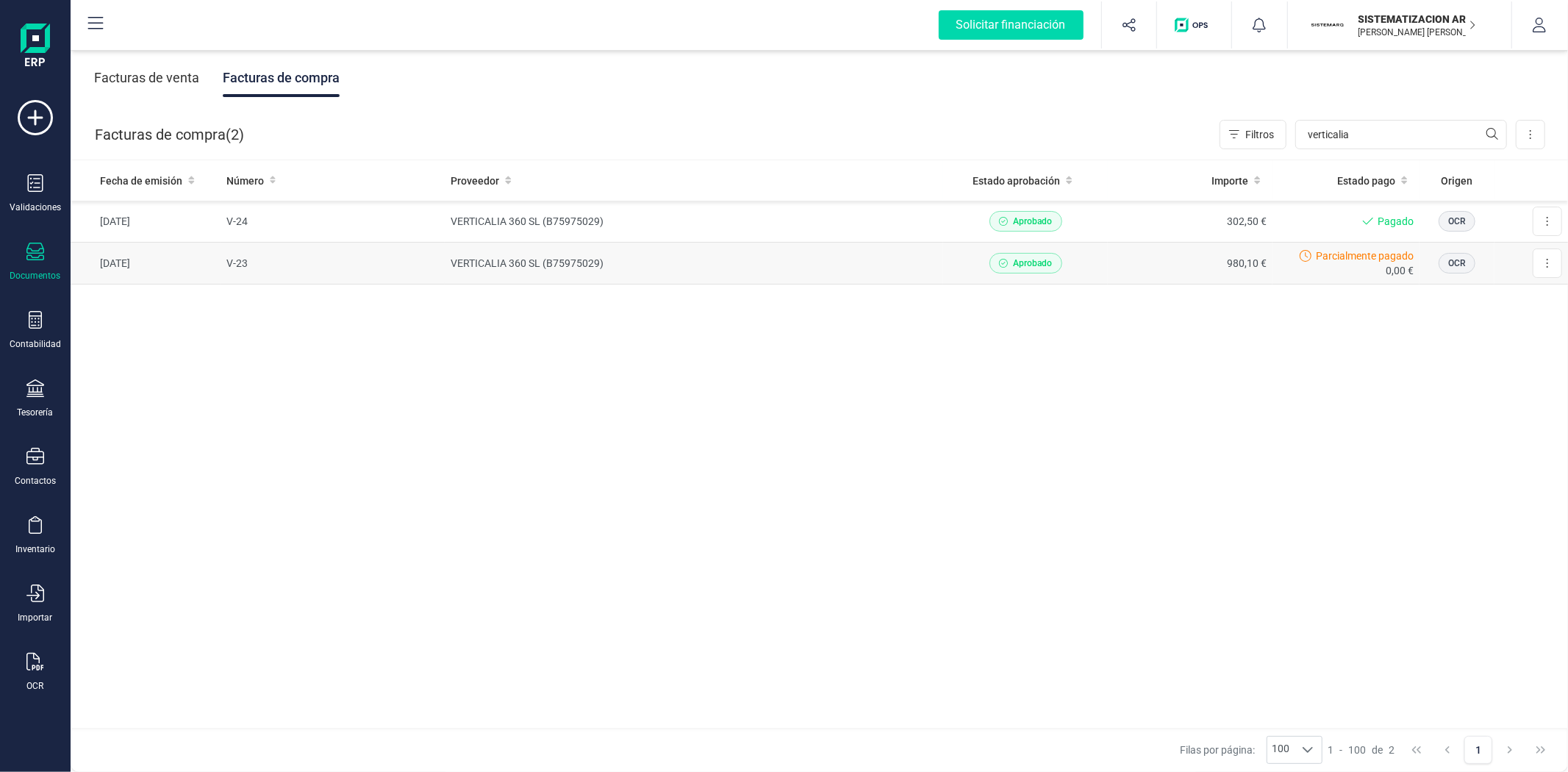
click at [862, 255] on td "VERTICALIA 360 SL (B75975029)" at bounding box center [694, 263] width 498 height 42
